Goal: Use online tool/utility: Utilize a website feature to perform a specific function

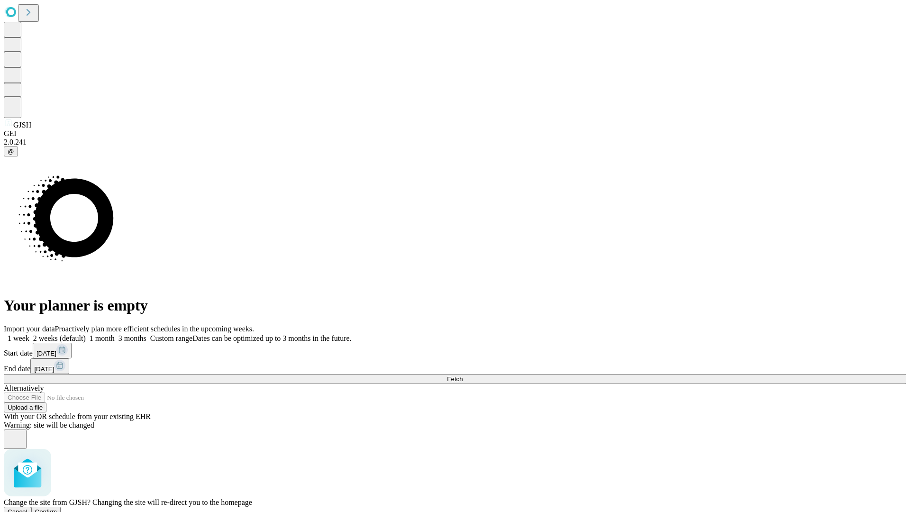
click at [57, 508] on span "Confirm" at bounding box center [46, 511] width 22 height 7
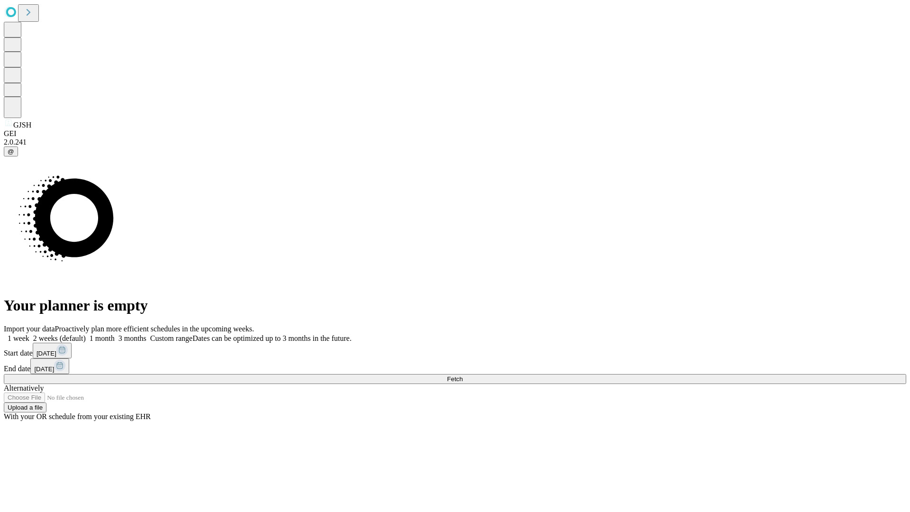
click at [115, 334] on label "1 month" at bounding box center [100, 338] width 29 height 8
click at [463, 376] on span "Fetch" at bounding box center [455, 379] width 16 height 7
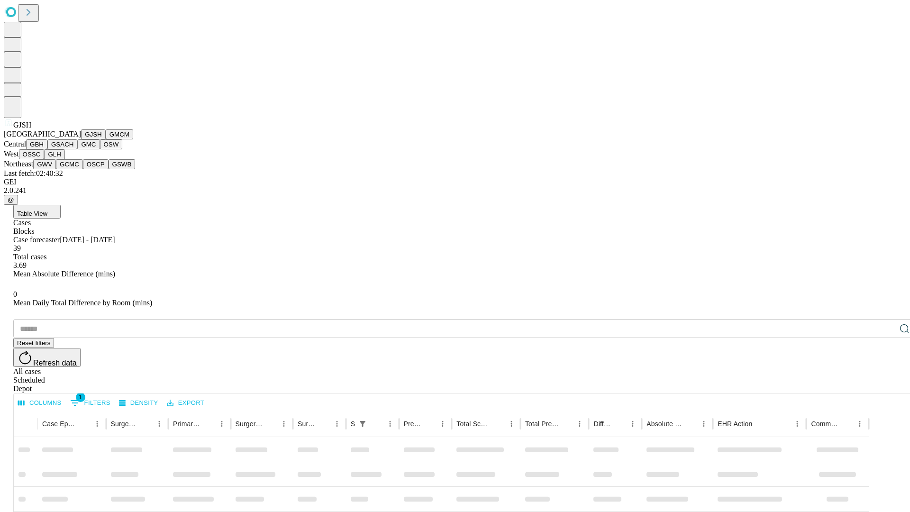
click at [106, 139] on button "GMCM" at bounding box center [120, 134] width 28 height 10
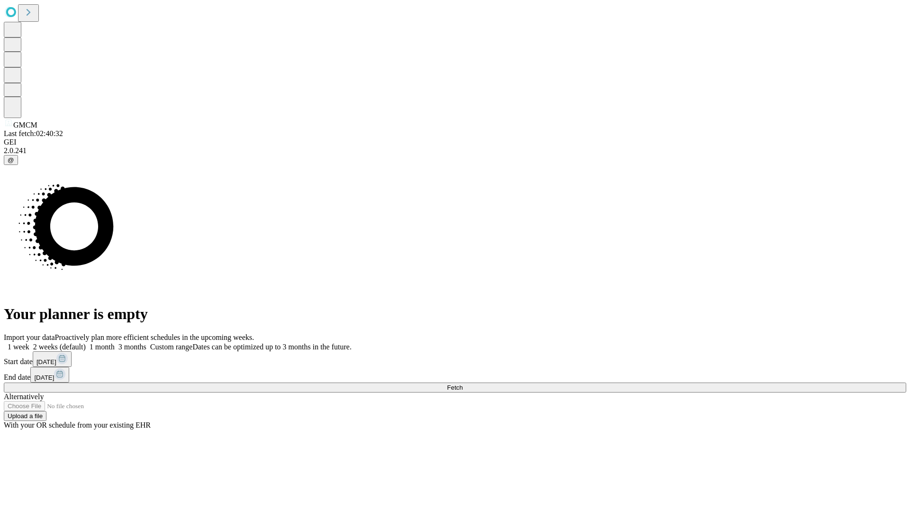
click at [115, 343] on label "1 month" at bounding box center [100, 347] width 29 height 8
click at [463, 384] on span "Fetch" at bounding box center [455, 387] width 16 height 7
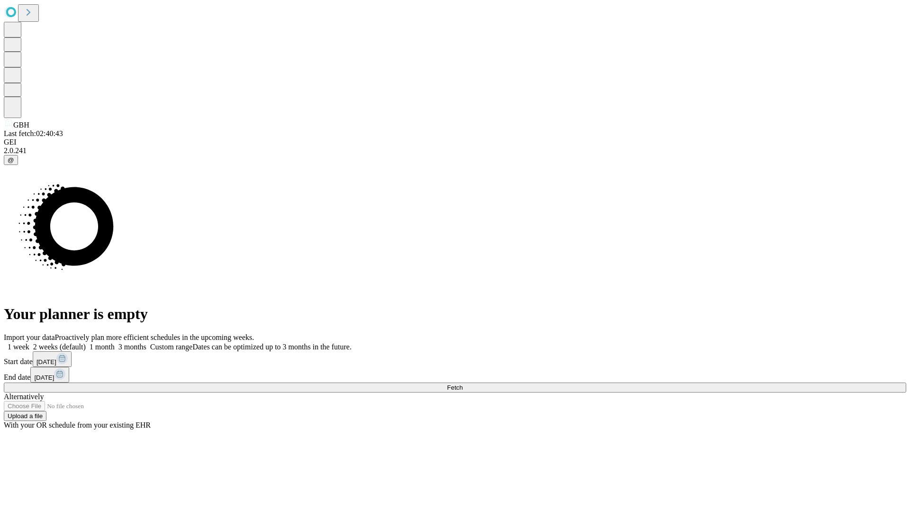
click at [115, 343] on label "1 month" at bounding box center [100, 347] width 29 height 8
click at [463, 384] on span "Fetch" at bounding box center [455, 387] width 16 height 7
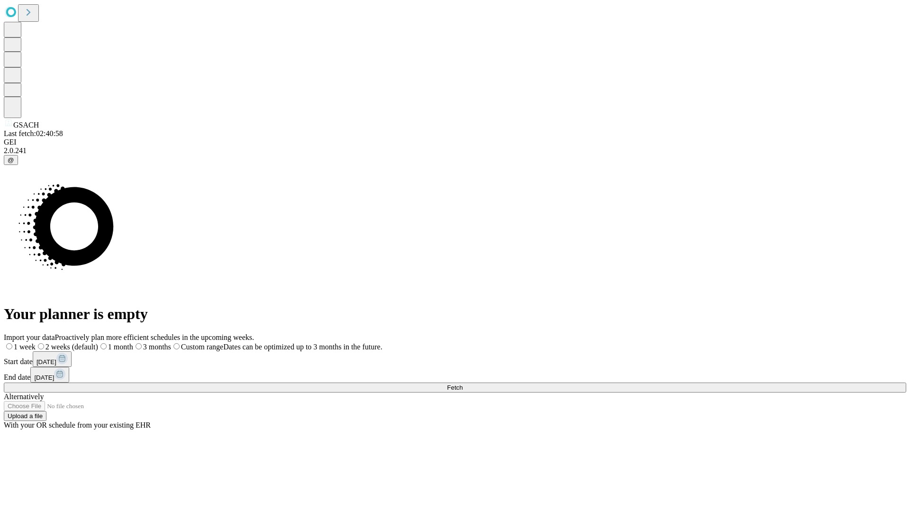
click at [133, 343] on label "1 month" at bounding box center [115, 347] width 35 height 8
click at [463, 384] on span "Fetch" at bounding box center [455, 387] width 16 height 7
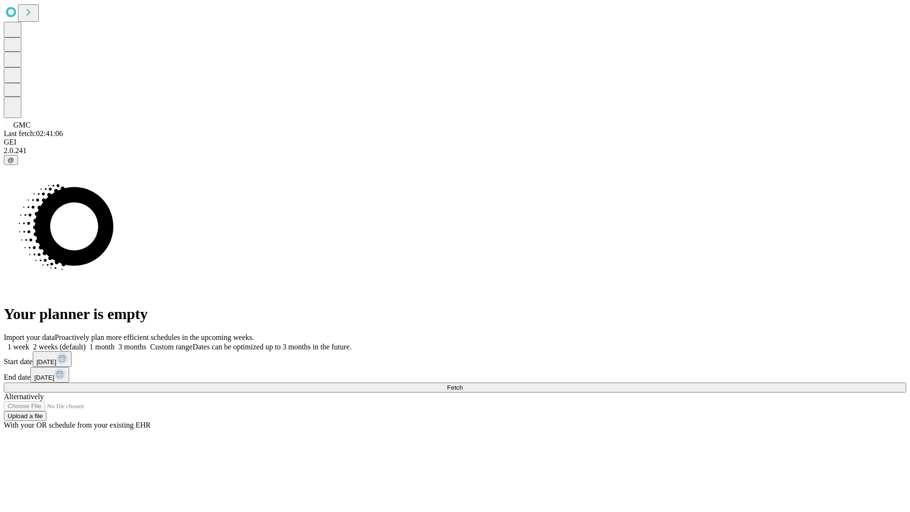
click at [463, 384] on span "Fetch" at bounding box center [455, 387] width 16 height 7
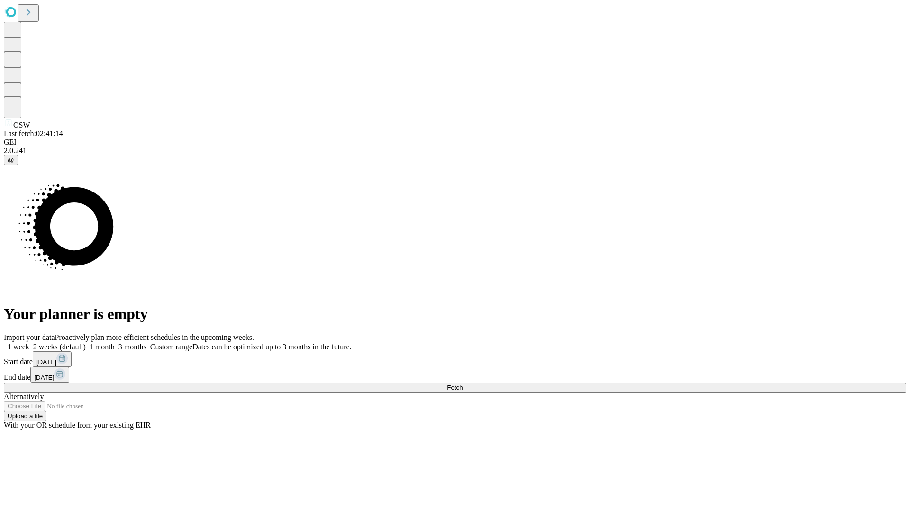
click at [115, 343] on label "1 month" at bounding box center [100, 347] width 29 height 8
click at [463, 384] on span "Fetch" at bounding box center [455, 387] width 16 height 7
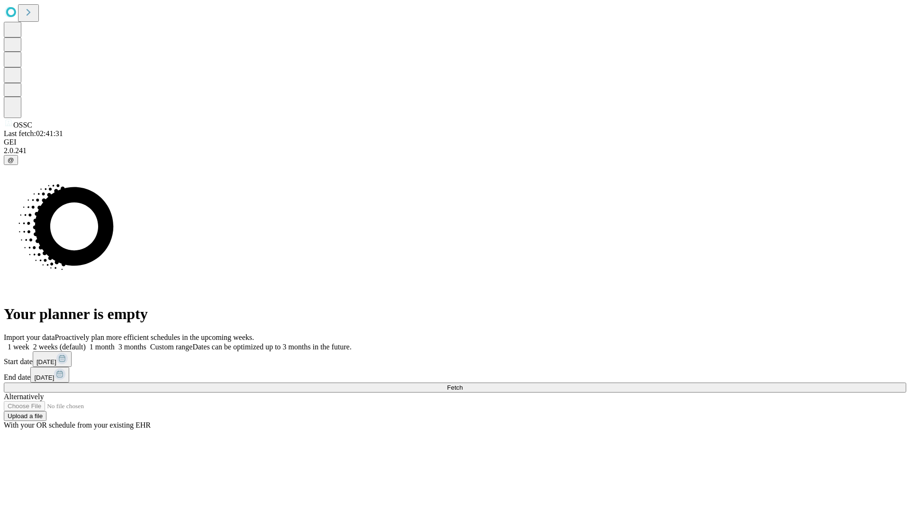
click at [115, 343] on label "1 month" at bounding box center [100, 347] width 29 height 8
click at [463, 384] on span "Fetch" at bounding box center [455, 387] width 16 height 7
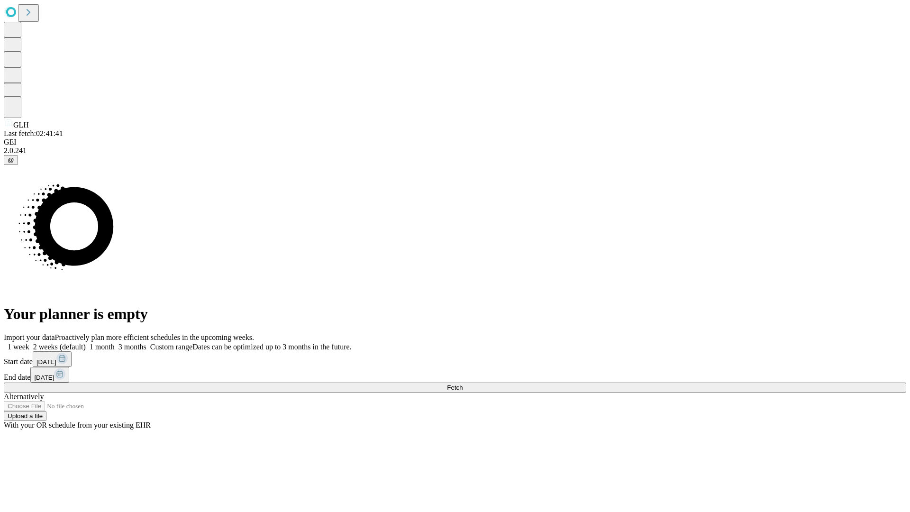
click at [115, 343] on label "1 month" at bounding box center [100, 347] width 29 height 8
click at [463, 384] on span "Fetch" at bounding box center [455, 387] width 16 height 7
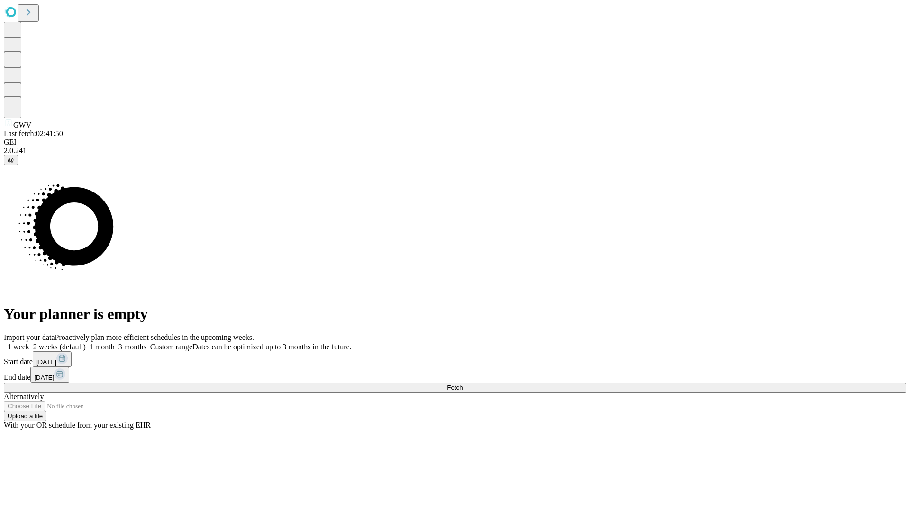
click at [115, 343] on label "1 month" at bounding box center [100, 347] width 29 height 8
click at [463, 384] on span "Fetch" at bounding box center [455, 387] width 16 height 7
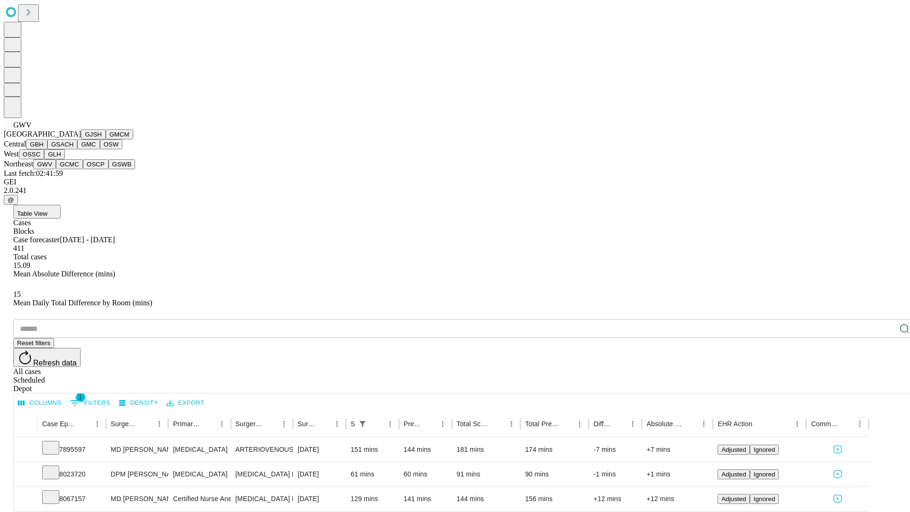
click at [73, 169] on button "GCMC" at bounding box center [69, 164] width 27 height 10
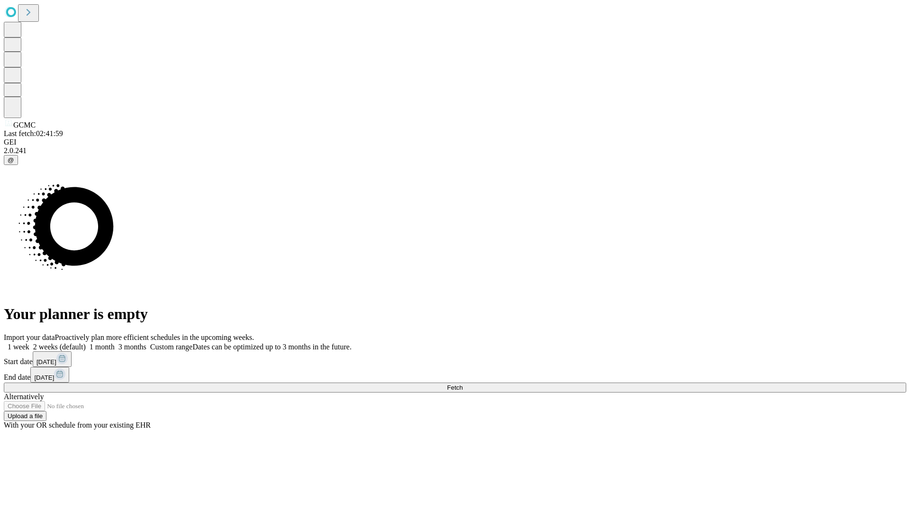
click at [115, 343] on label "1 month" at bounding box center [100, 347] width 29 height 8
click at [463, 384] on span "Fetch" at bounding box center [455, 387] width 16 height 7
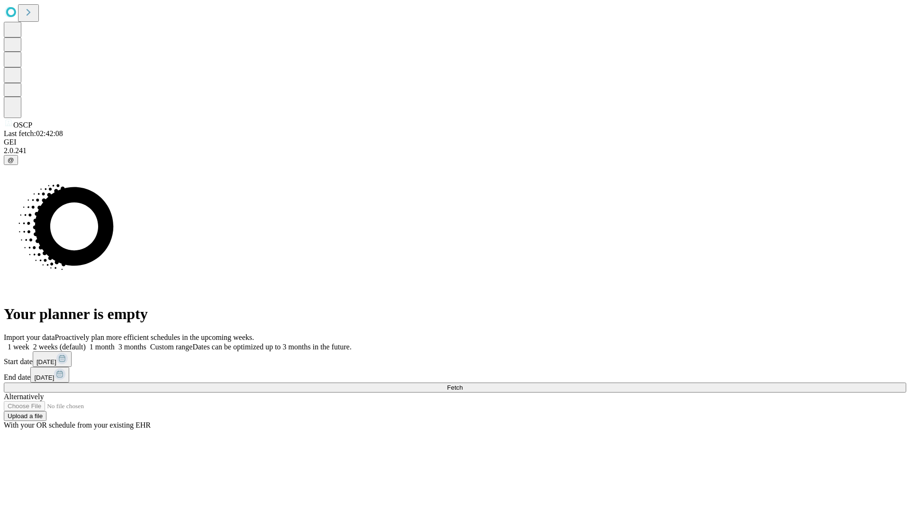
click at [115, 343] on label "1 month" at bounding box center [100, 347] width 29 height 8
click at [463, 384] on span "Fetch" at bounding box center [455, 387] width 16 height 7
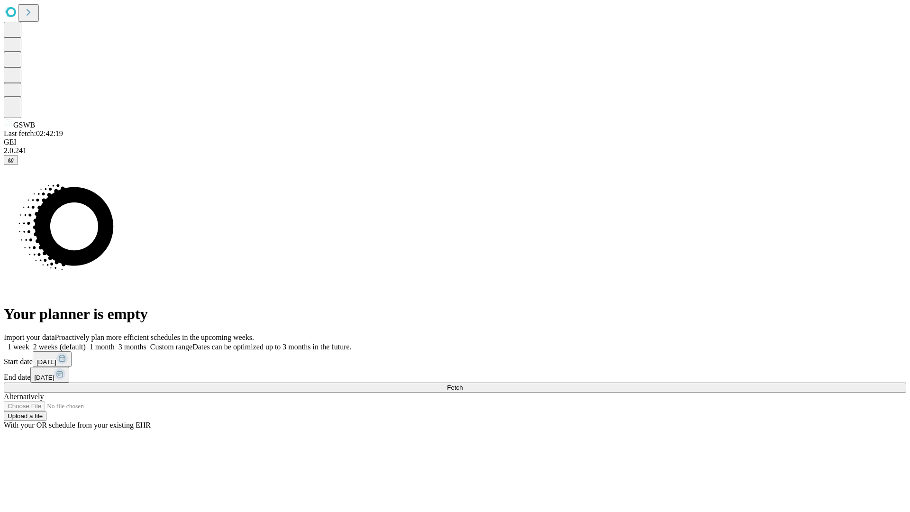
click at [115, 343] on label "1 month" at bounding box center [100, 347] width 29 height 8
click at [463, 384] on span "Fetch" at bounding box center [455, 387] width 16 height 7
